Goal: Task Accomplishment & Management: Manage account settings

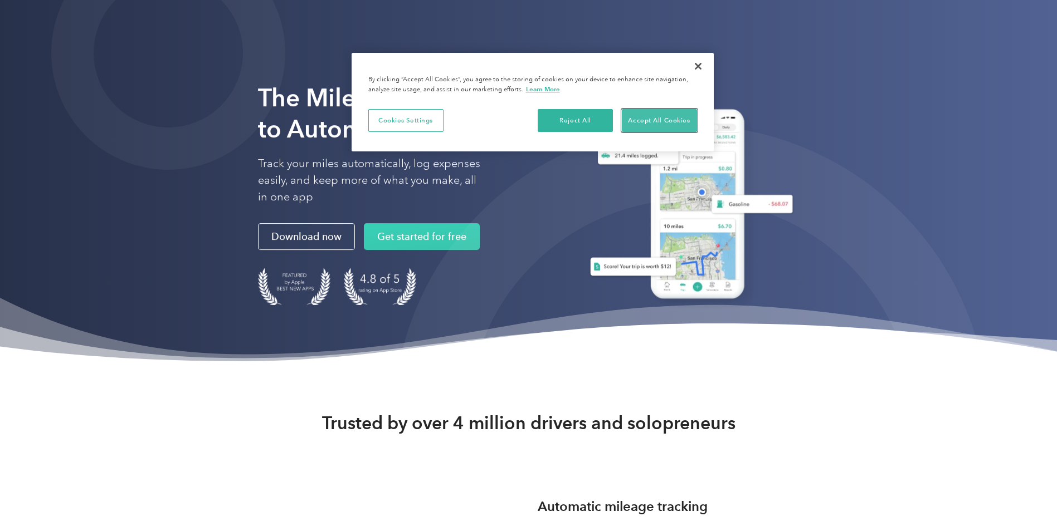
click at [682, 121] on button "Accept All Cookies" at bounding box center [659, 120] width 75 height 23
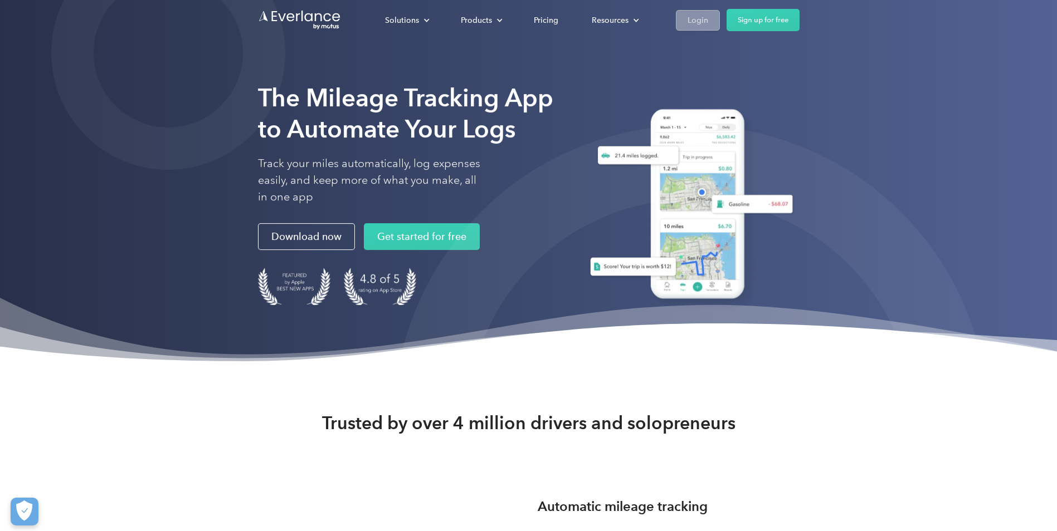
click at [686, 13] on link "Login" at bounding box center [698, 20] width 44 height 21
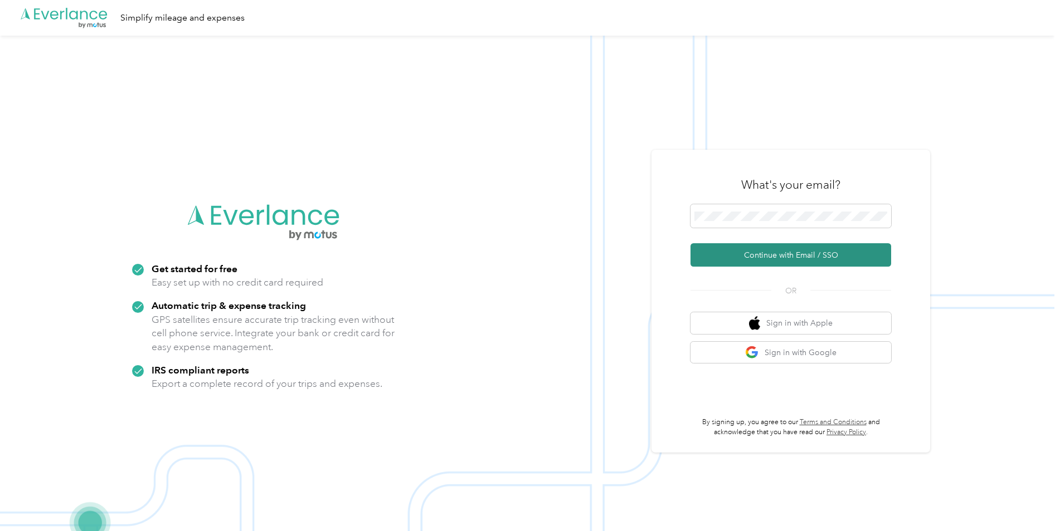
click at [731, 253] on button "Continue with Email / SSO" at bounding box center [790, 254] width 201 height 23
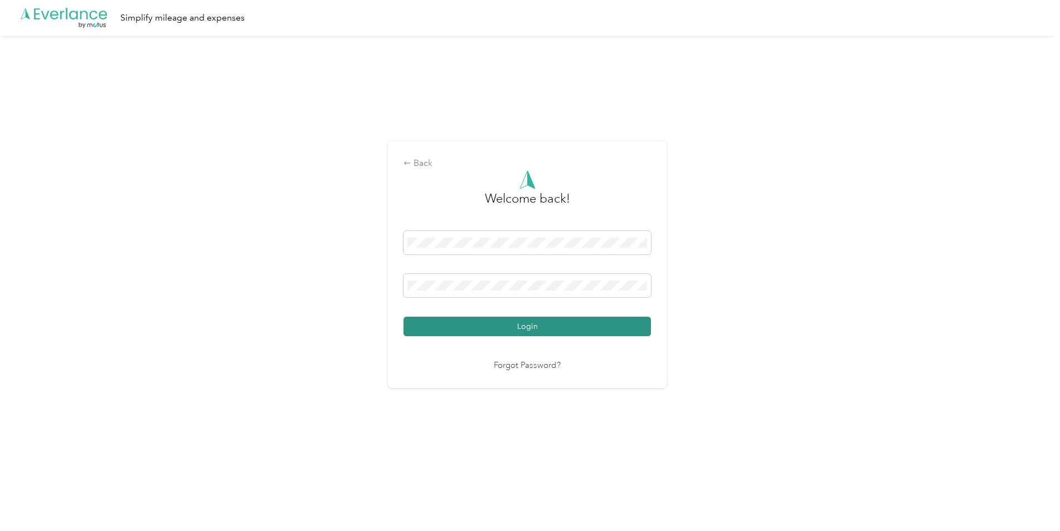
click at [507, 324] on button "Login" at bounding box center [526, 326] width 247 height 19
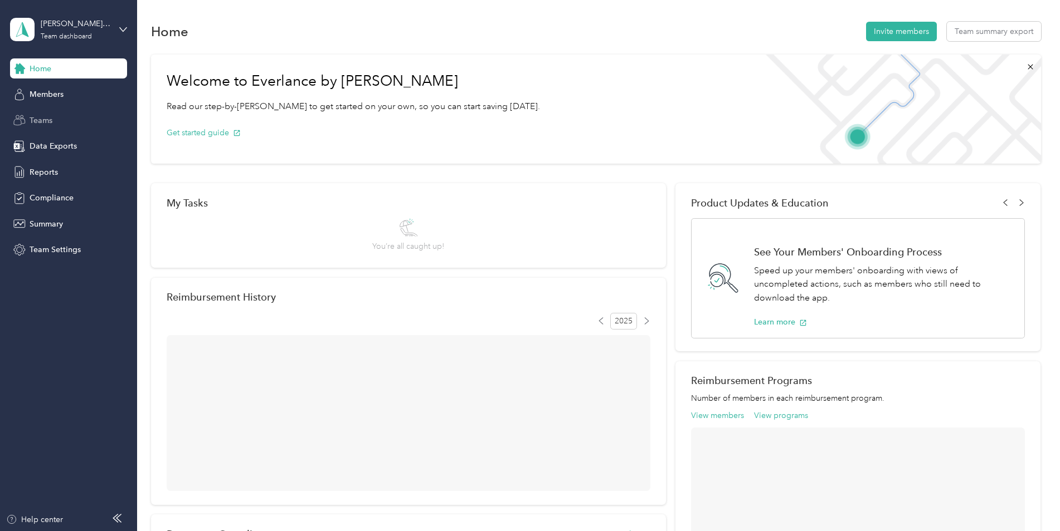
drag, startPoint x: 62, startPoint y: 115, endPoint x: 55, endPoint y: 117, distance: 7.0
click at [61, 116] on div "Teams" at bounding box center [68, 120] width 117 height 20
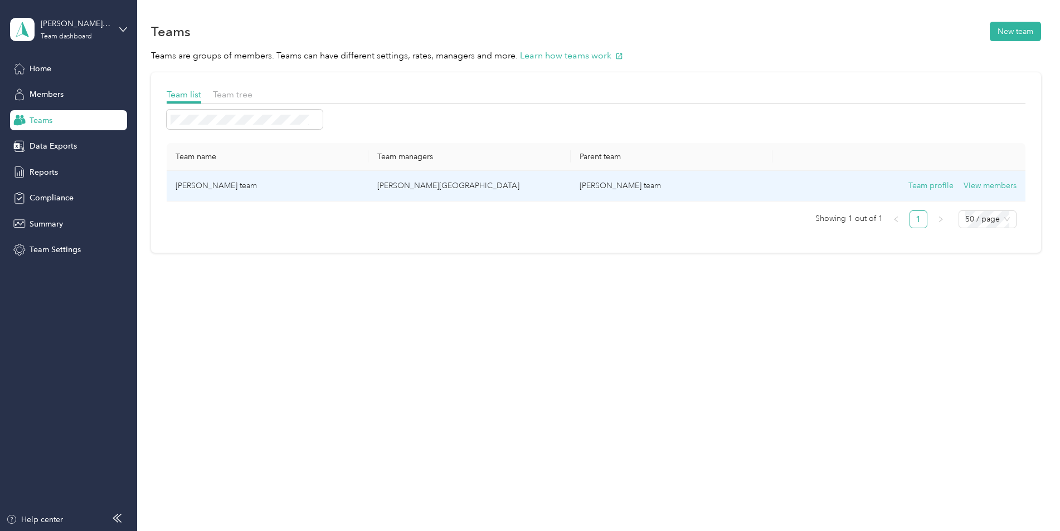
click at [359, 184] on td "Crystal Berlino's team" at bounding box center [268, 186] width 202 height 31
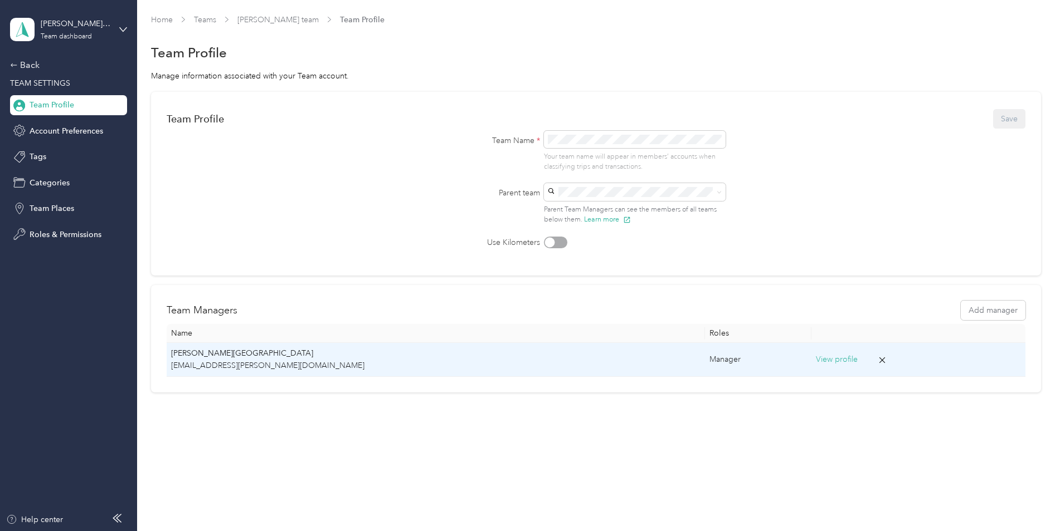
click at [423, 365] on p "cberlino@acosta.com" at bounding box center [435, 366] width 529 height 12
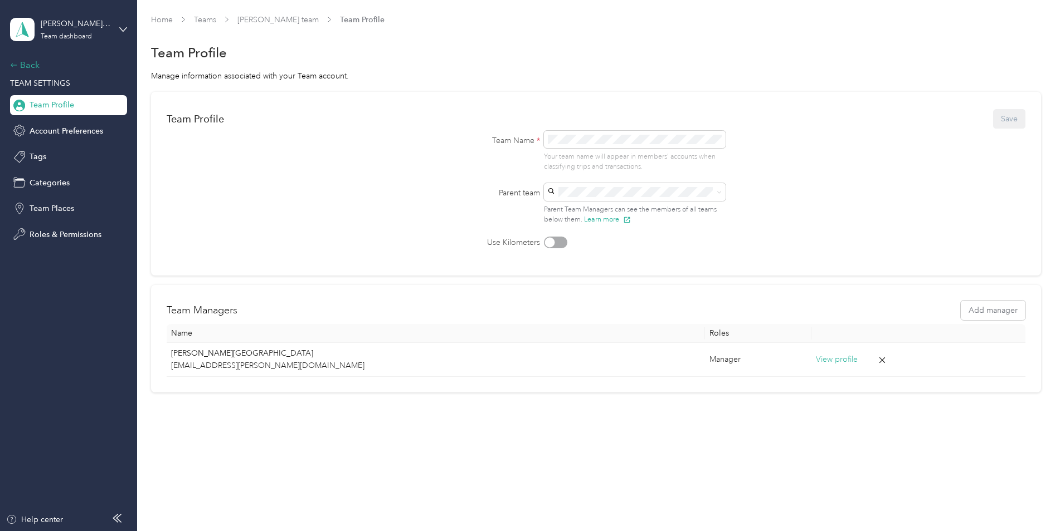
click at [29, 62] on div "Back" at bounding box center [65, 64] width 111 height 13
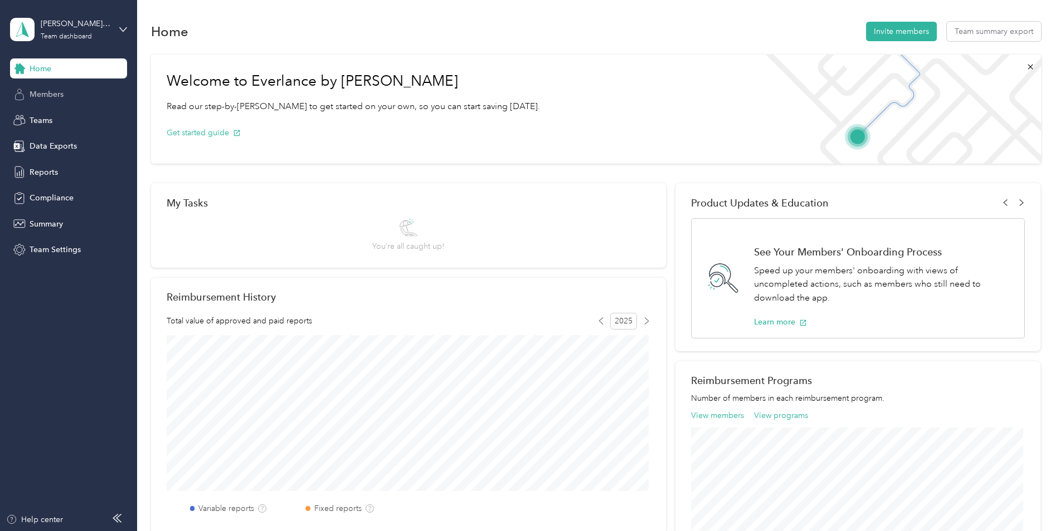
click at [51, 98] on span "Members" at bounding box center [47, 95] width 34 height 12
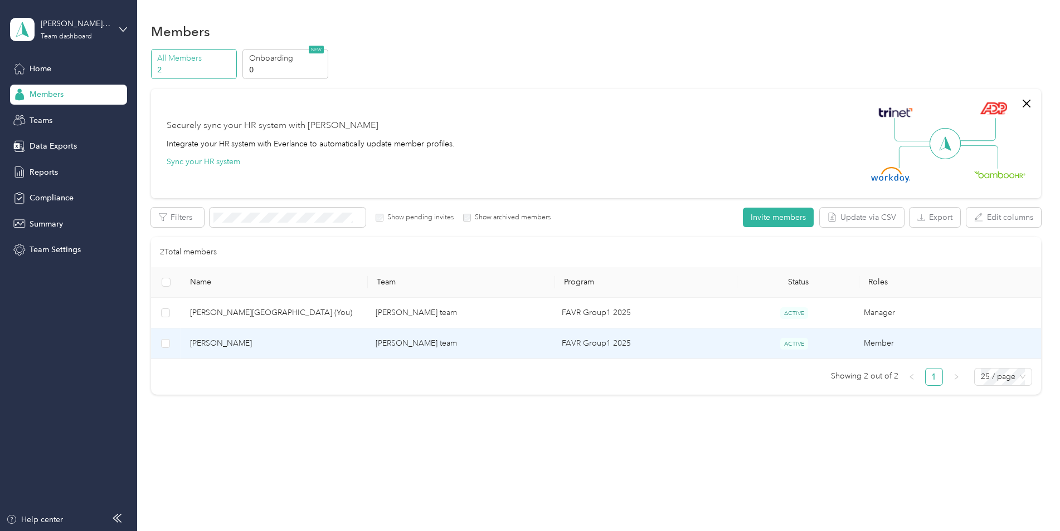
click at [271, 345] on span "Amanda M. Salazar" at bounding box center [274, 344] width 168 height 12
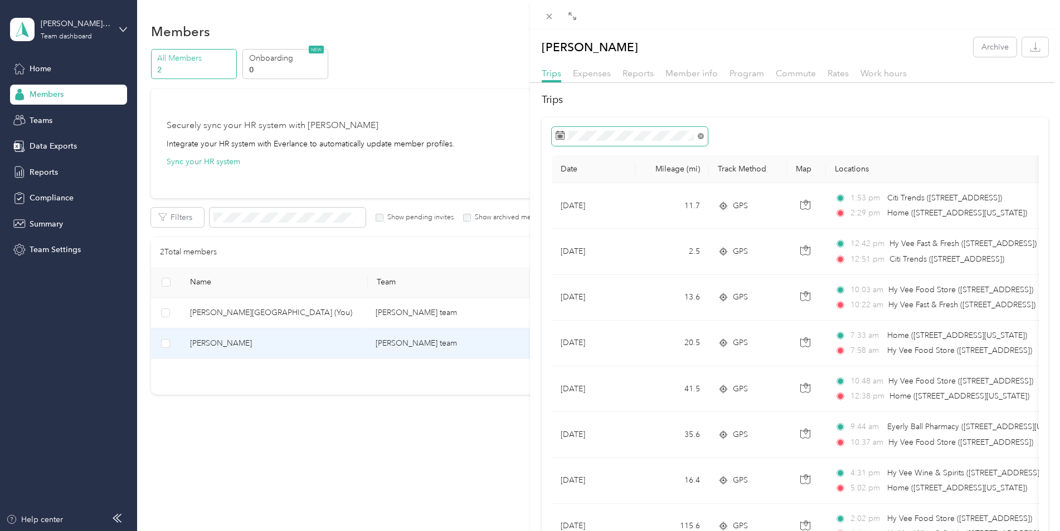
click at [700, 136] on icon at bounding box center [700, 136] width 6 height 6
click at [623, 274] on div "18" at bounding box center [624, 274] width 14 height 14
click at [627, 274] on div "18" at bounding box center [624, 274] width 14 height 14
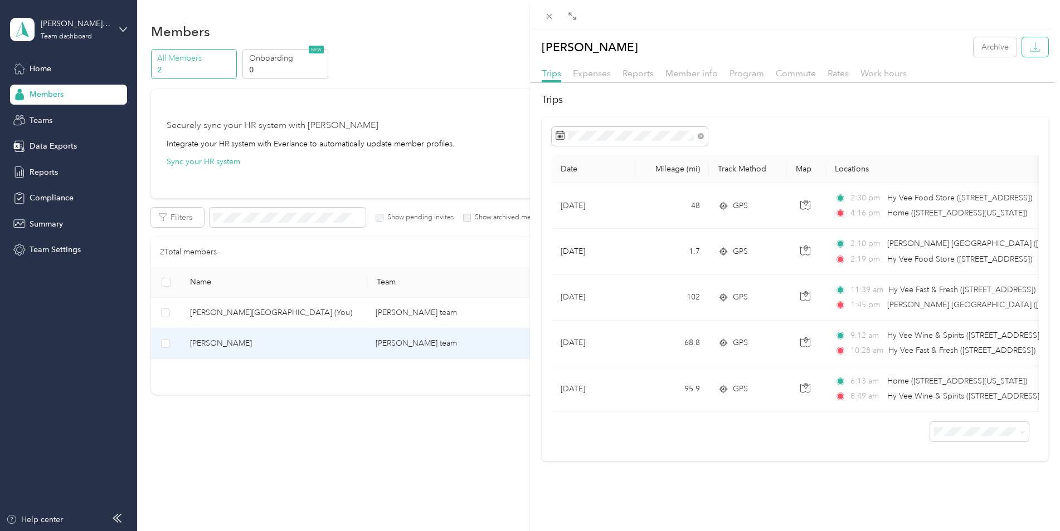
click at [1029, 47] on icon "button" at bounding box center [1034, 47] width 11 height 11
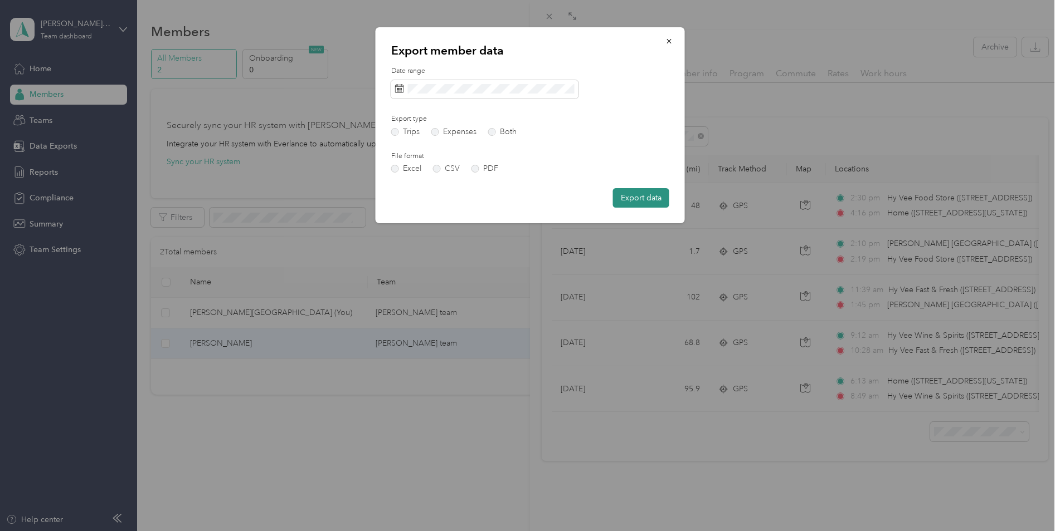
click at [645, 199] on button "Export data" at bounding box center [641, 197] width 56 height 19
